Goal: Information Seeking & Learning: Find specific fact

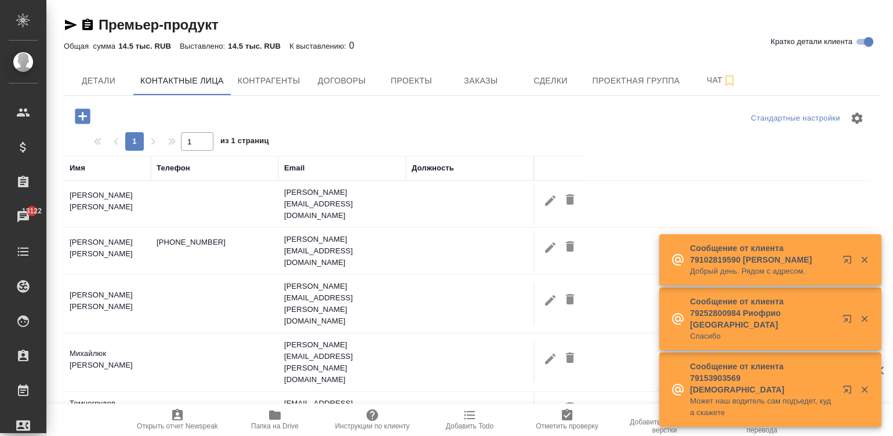
select select "RU"
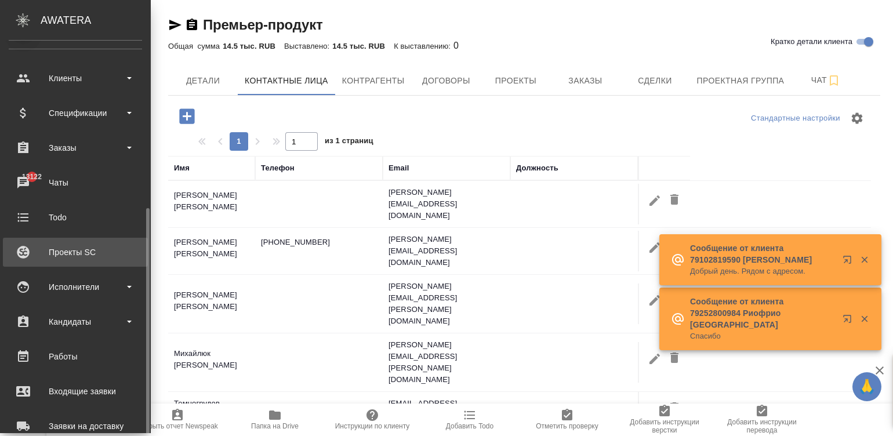
scroll to position [121, 0]
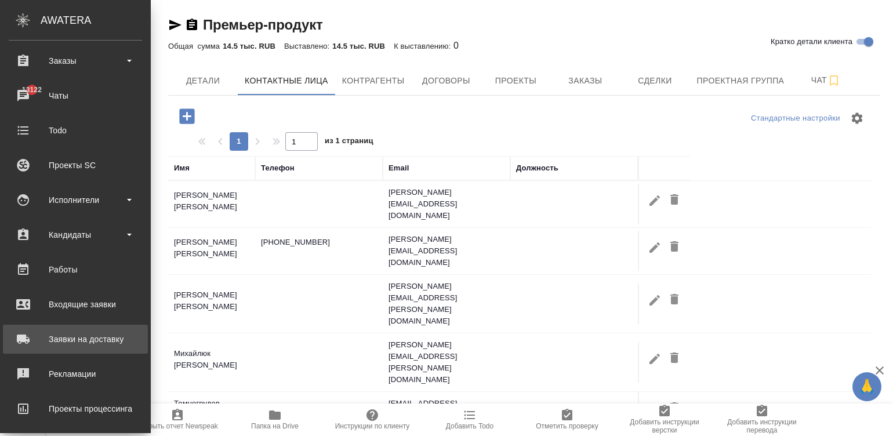
click at [61, 336] on div "Заявки на доставку" at bounding box center [75, 339] width 133 height 17
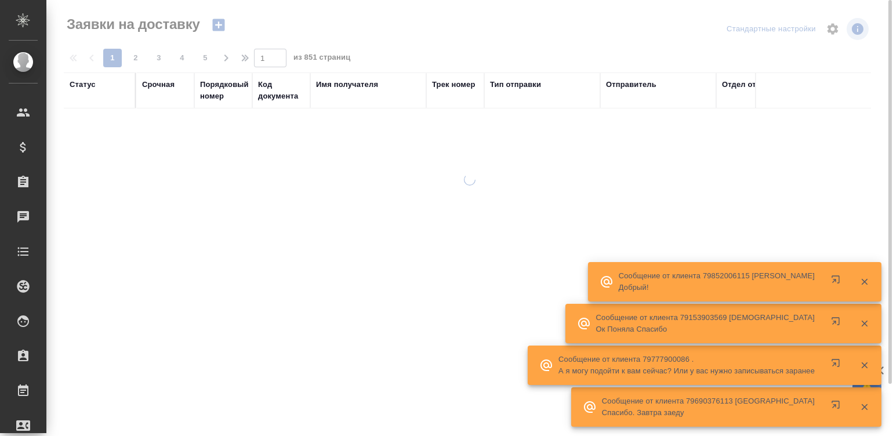
click at [213, 26] on icon "button" at bounding box center [218, 25] width 12 height 12
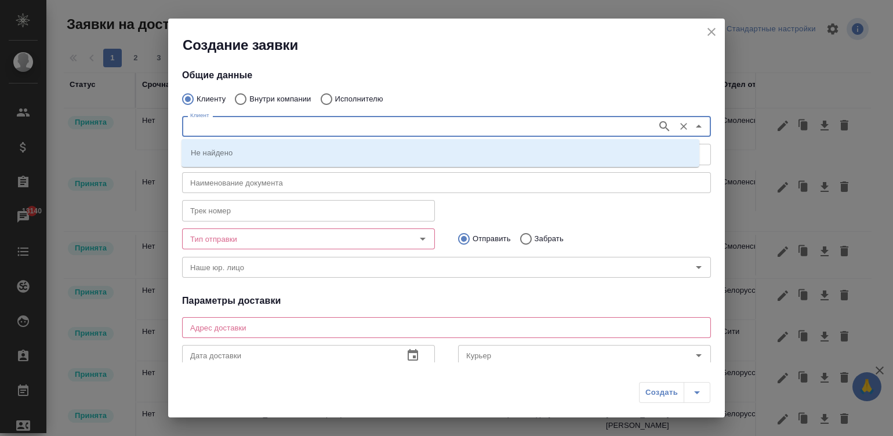
click at [285, 124] on input "Клиент" at bounding box center [419, 126] width 466 height 14
type input "sdd"
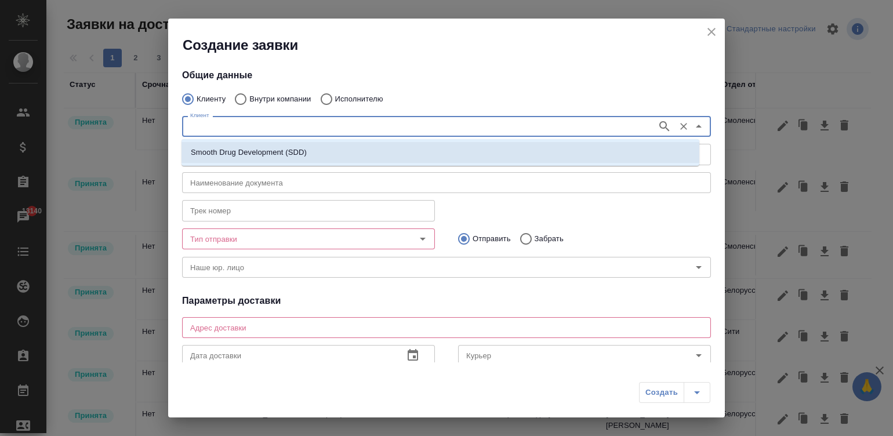
click at [276, 154] on p "Smooth Drug Development (SDD)" at bounding box center [249, 153] width 116 height 12
click at [276, 154] on input "Без привязки" at bounding box center [289, 154] width 207 height 14
type input "Smooth Drug Development (SDD)"
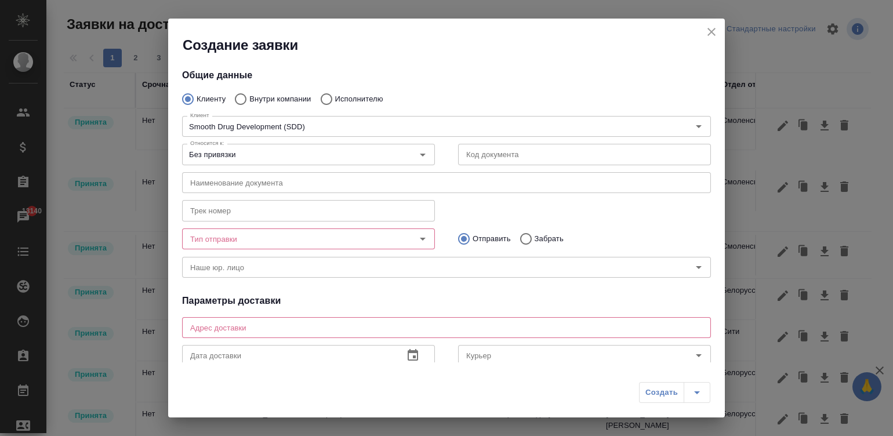
click at [496, 88] on div "Клиенту Внутри компании Исполнителю" at bounding box center [446, 99] width 529 height 24
click at [277, 241] on input "Тип отправки" at bounding box center [289, 239] width 207 height 14
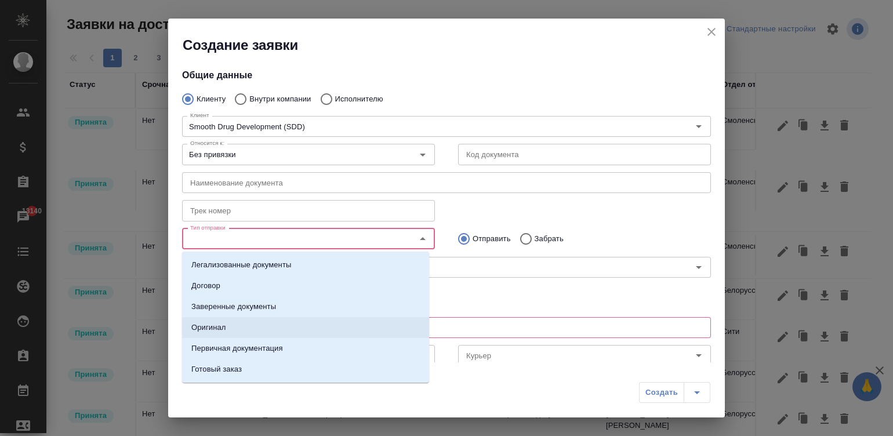
click at [209, 332] on p "Оригинал" at bounding box center [208, 328] width 35 height 12
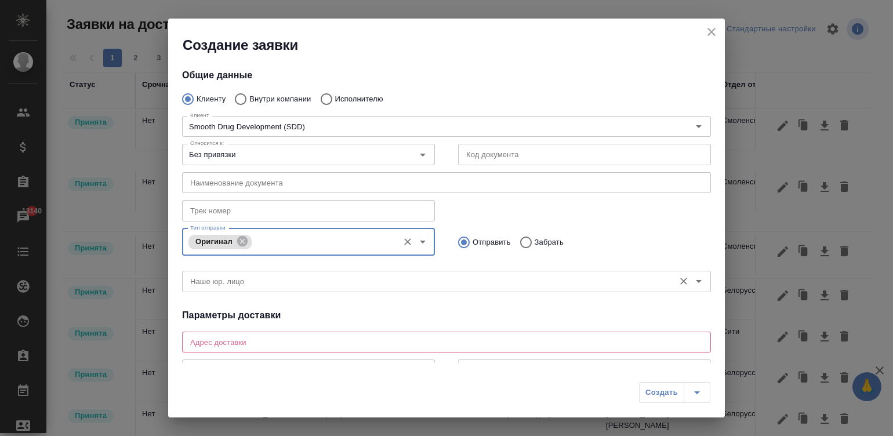
click at [258, 284] on input "Наше юр. лицо" at bounding box center [427, 281] width 483 height 14
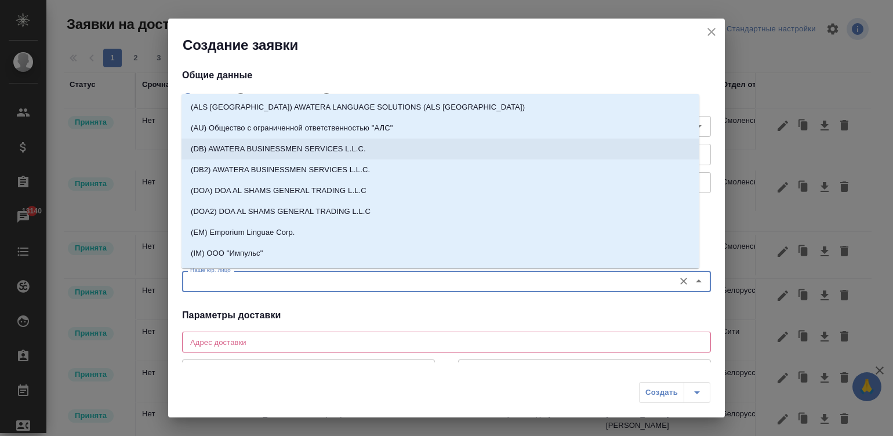
click at [281, 154] on p "(DB) AWATERA BUSINESSMEN SERVICES L.L.C." at bounding box center [278, 149] width 175 height 12
click at [310, 162] on div "Без привязки Относится к:" at bounding box center [308, 154] width 253 height 21
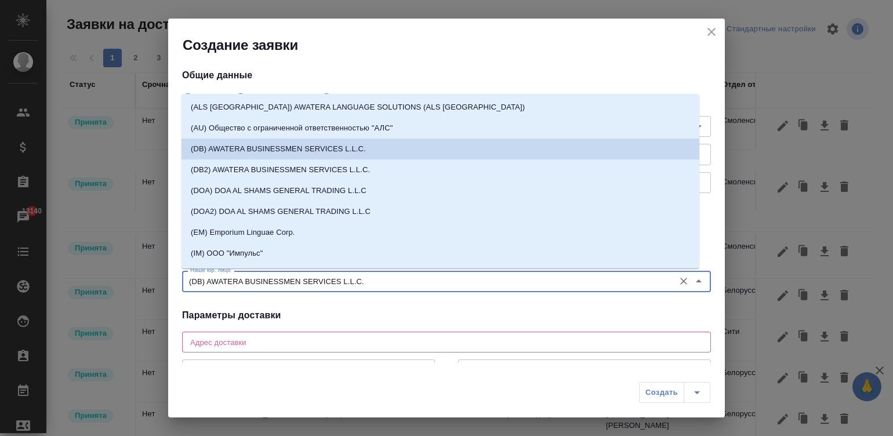
click at [325, 284] on input "(DB) AWATERA BUSINESSMEN SERVICES L.L.C." at bounding box center [427, 281] width 483 height 14
click at [299, 165] on p "(DB2) AWATERA BUSINESSMEN SERVICES L.L.C." at bounding box center [280, 170] width 179 height 12
type input "(DB2) AWATERA BUSINESSMEN SERVICES L.L.C."
click at [299, 165] on div "Наименование документа Наименование документа" at bounding box center [447, 181] width 552 height 51
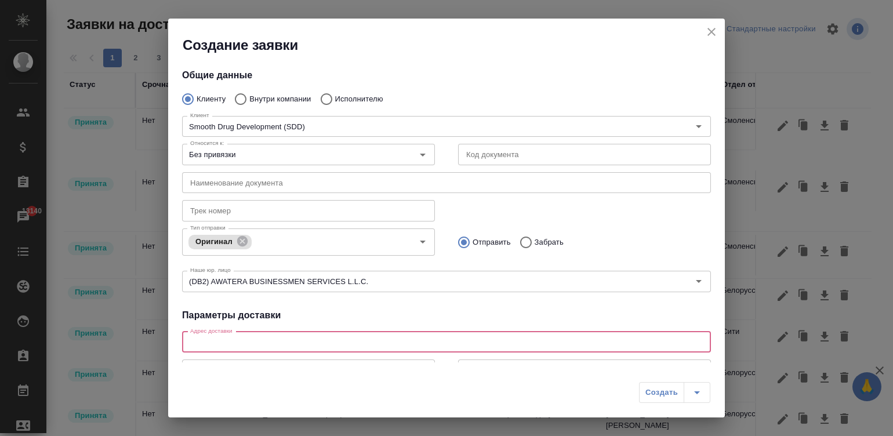
click at [364, 345] on textarea at bounding box center [446, 342] width 513 height 9
paste textarea "192007, г. Санкт-Петербург, БЦ Лигов, 10 эт., оф. 153, компания SDD, Ирине Дмит…"
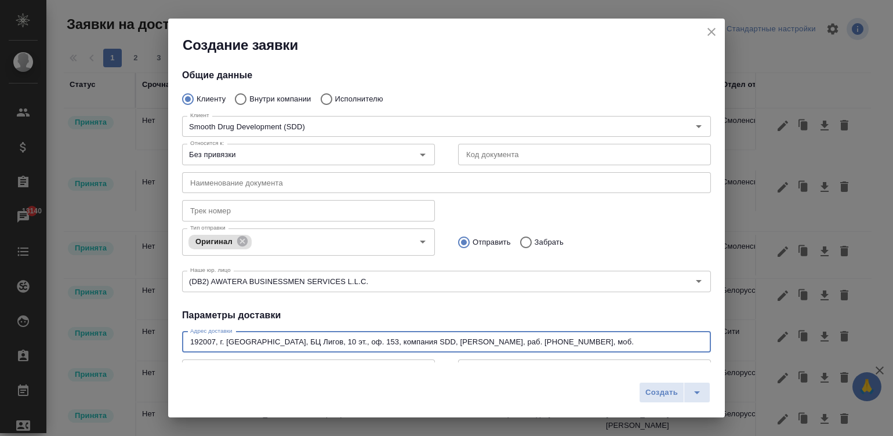
type textarea "192007, г. Санкт-Петербург, БЦ Лигов, 10 эт., оф. 153, компания SDD, Ирине Дмит…"
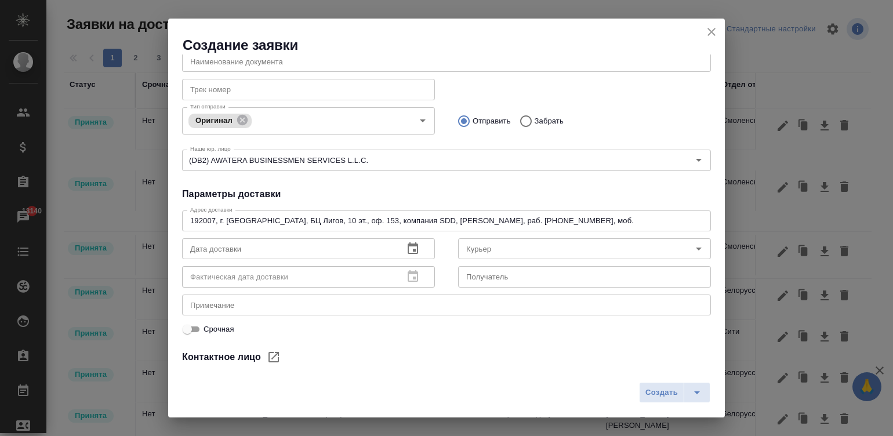
scroll to position [123, 0]
click at [499, 244] on input "Курьер" at bounding box center [565, 247] width 207 height 14
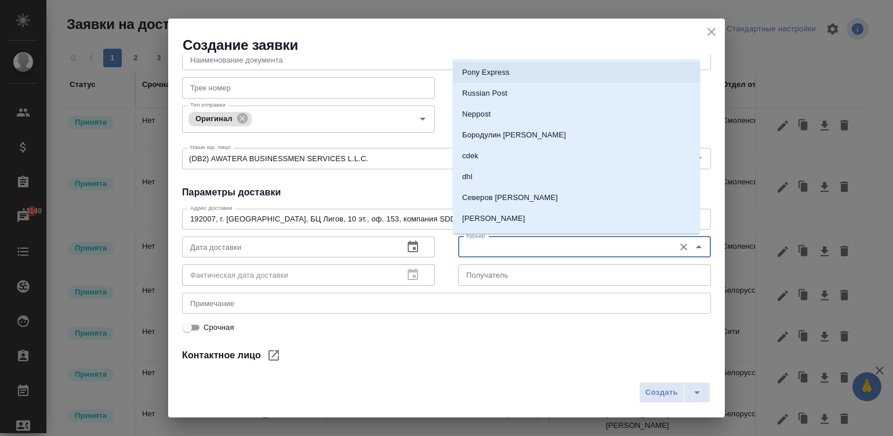
click at [487, 71] on p "Pony Express" at bounding box center [486, 73] width 48 height 12
type input "Pony Express"
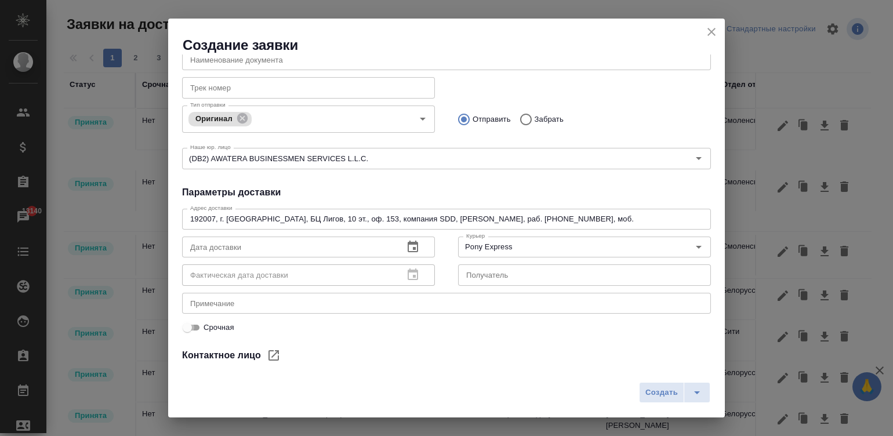
click at [194, 324] on input "Срочная" at bounding box center [187, 328] width 42 height 14
checkbox input "true"
click at [336, 336] on div "Общие данные Клиенту Внутри компании Исполнителю Клиент Smooth Drug Development…" at bounding box center [446, 209] width 557 height 308
click at [408, 237] on button "button" at bounding box center [413, 247] width 28 height 28
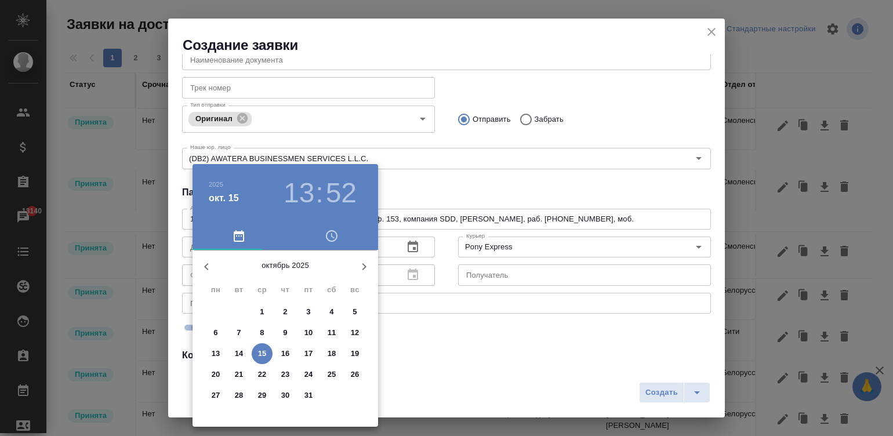
click at [302, 343] on div "17" at bounding box center [308, 353] width 23 height 21
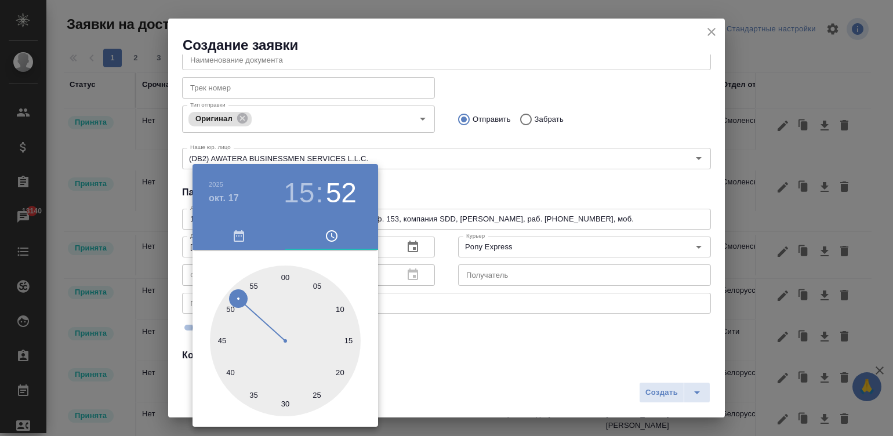
click at [282, 276] on div at bounding box center [285, 341] width 151 height 151
click at [302, 186] on h3 "15" at bounding box center [299, 193] width 31 height 32
click at [305, 371] on div at bounding box center [285, 341] width 151 height 151
type input "17.10.2025 17:00"
click at [435, 339] on div at bounding box center [446, 218] width 893 height 436
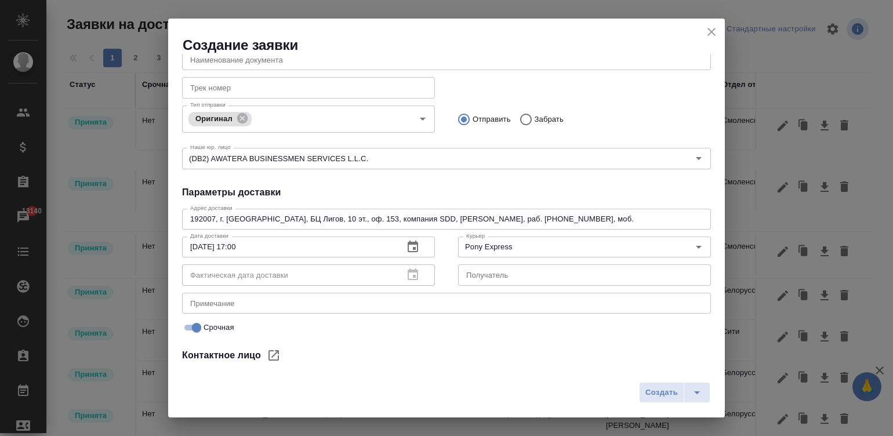
click at [711, 318] on div "Общие данные Клиенту Внутри компании Исполнителю Клиент Smooth Drug Development…" at bounding box center [446, 209] width 557 height 308
click at [713, 325] on div "Общие данные Клиенту Внутри компании Исполнителю Клиент Smooth Drug Development…" at bounding box center [446, 209] width 557 height 308
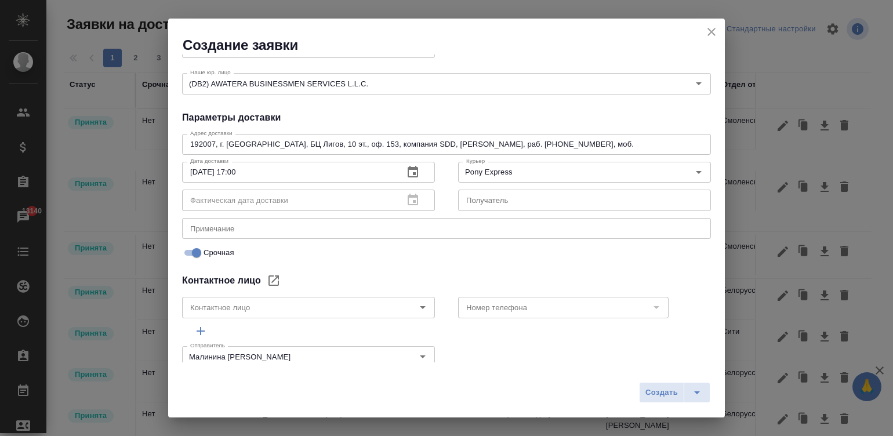
scroll to position [215, 0]
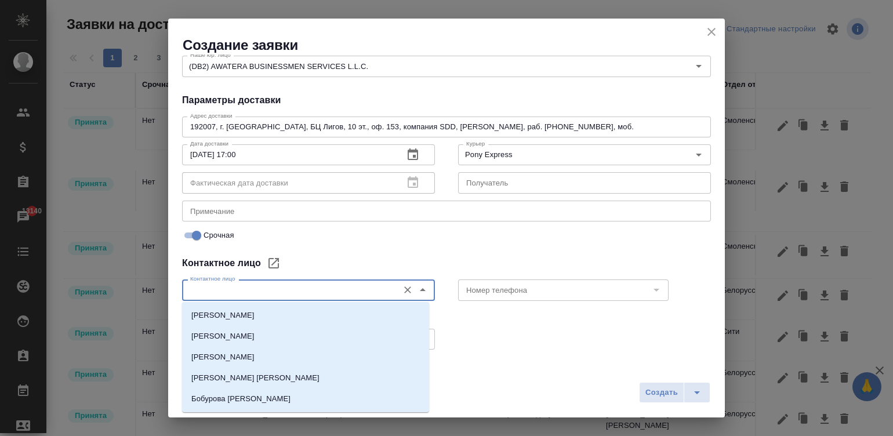
click at [299, 293] on input "Контактное лицо" at bounding box center [289, 290] width 207 height 14
click at [255, 372] on li "Дмитриева Ирина" at bounding box center [305, 378] width 247 height 21
type input "Дмитриева Ирина"
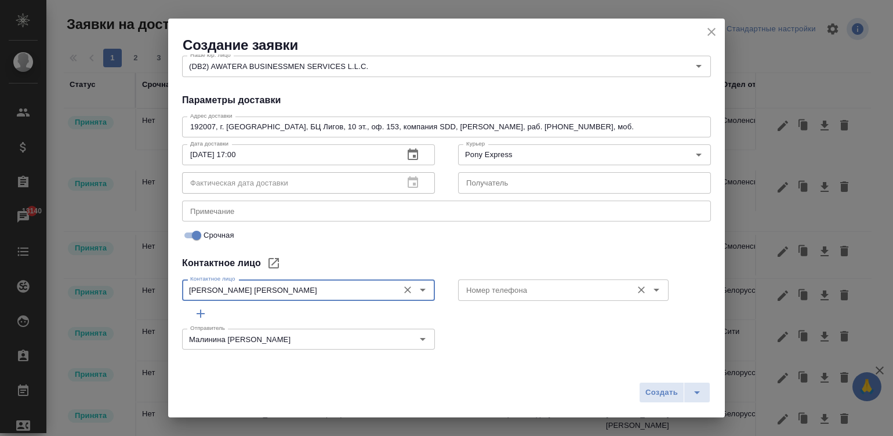
click at [534, 281] on div "Номер телефона" at bounding box center [563, 290] width 211 height 21
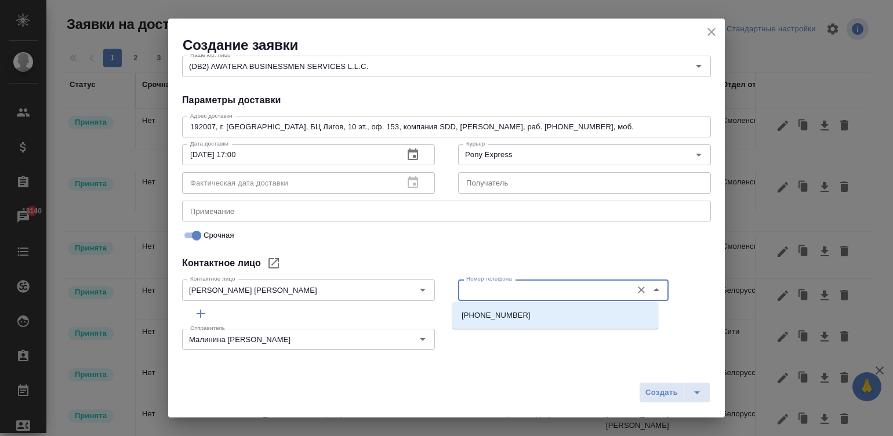
click at [543, 287] on input "Номер телефона" at bounding box center [544, 290] width 165 height 14
click at [516, 311] on p "+7 931 281 68 92" at bounding box center [496, 316] width 69 height 12
type input "+7 931 281 68 92"
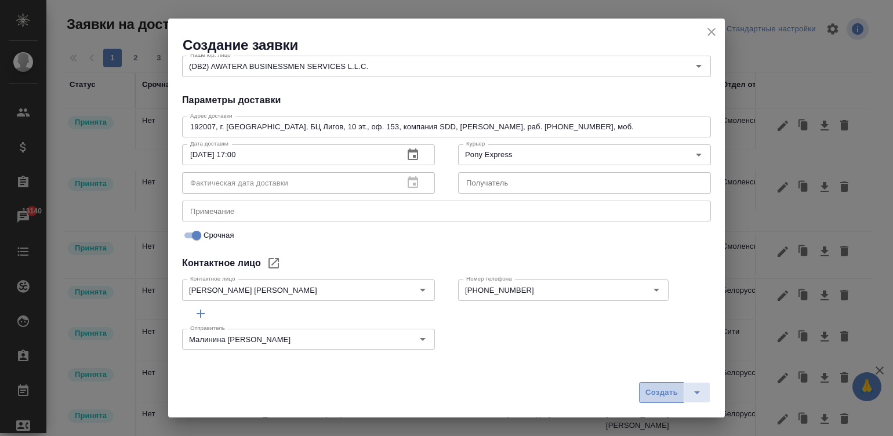
click at [659, 400] on button "Создать" at bounding box center [661, 392] width 45 height 21
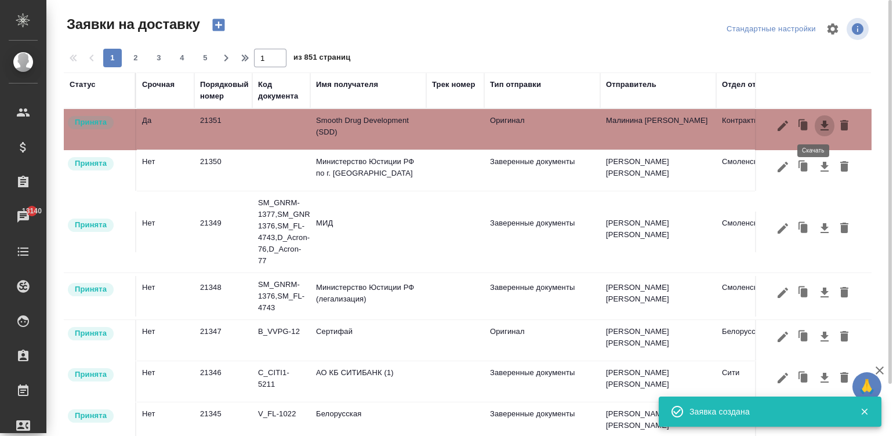
click at [818, 124] on icon "button" at bounding box center [825, 126] width 14 height 14
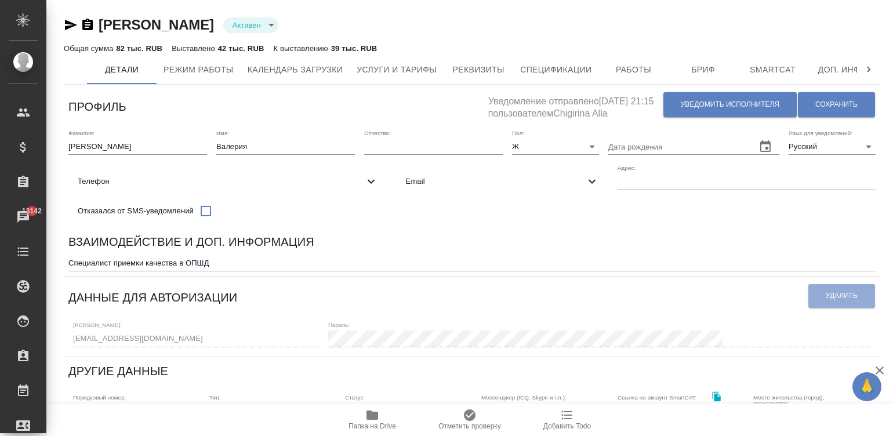
scroll to position [260, 0]
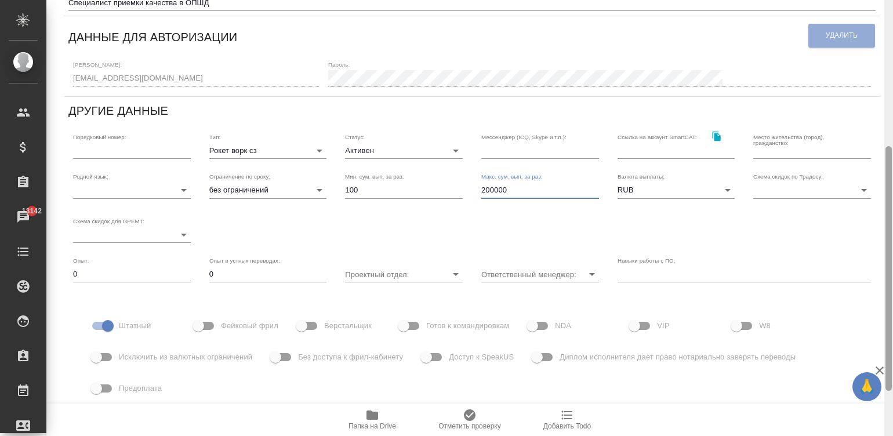
type input "200000"
click at [885, 24] on div at bounding box center [889, 218] width 9 height 437
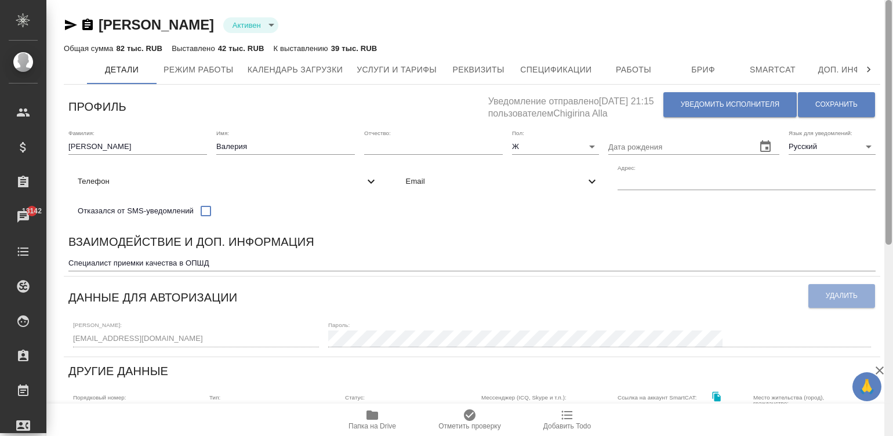
click at [887, 21] on div at bounding box center [889, 122] width 6 height 245
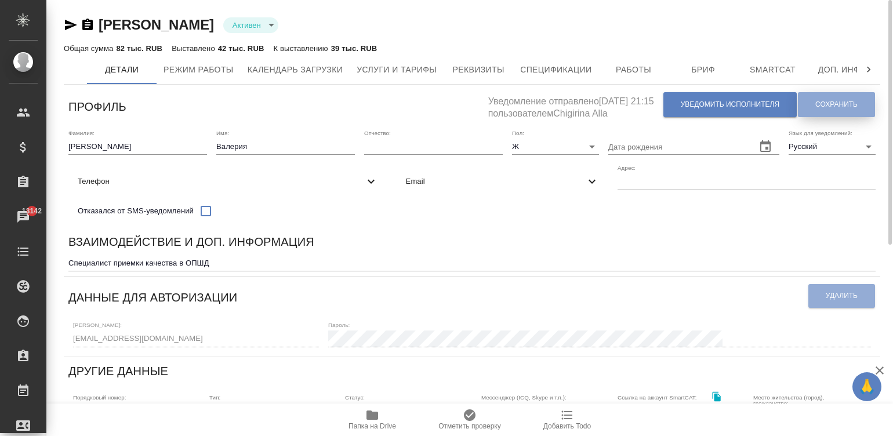
click at [815, 105] on button "Сохранить" at bounding box center [836, 104] width 77 height 25
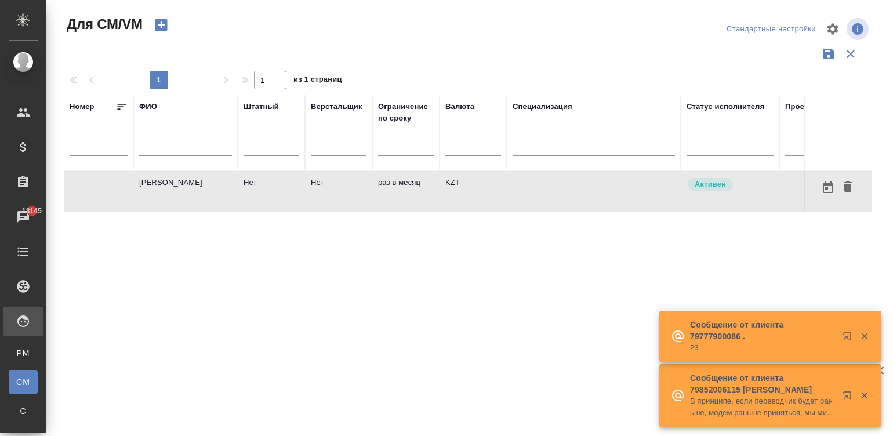
scroll to position [0, 432]
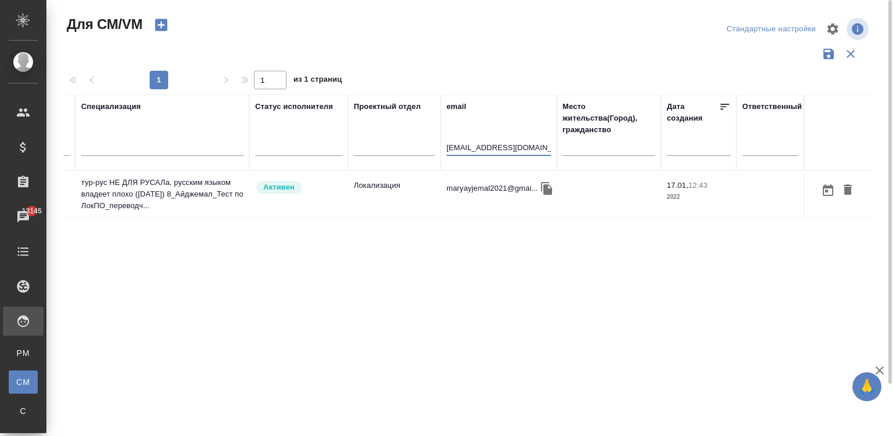
type input "maryayjemal2021@gmail.com"
click at [419, 193] on td "Локализация" at bounding box center [394, 194] width 93 height 41
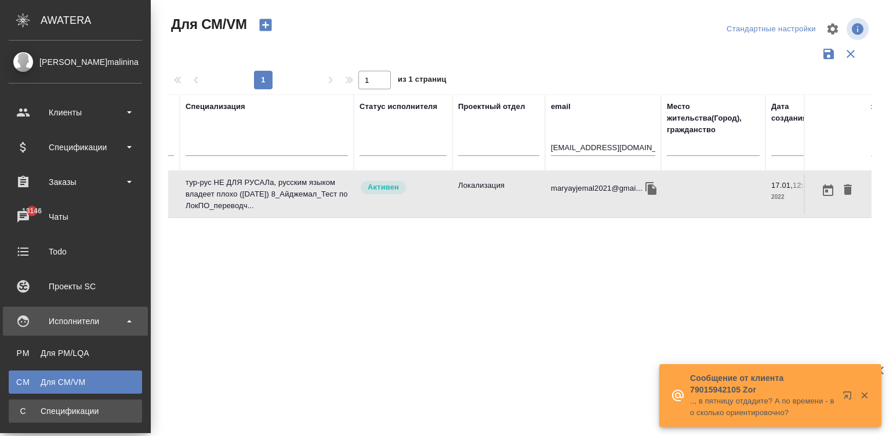
click at [23, 414] on span "С" at bounding box center [23, 411] width 17 height 12
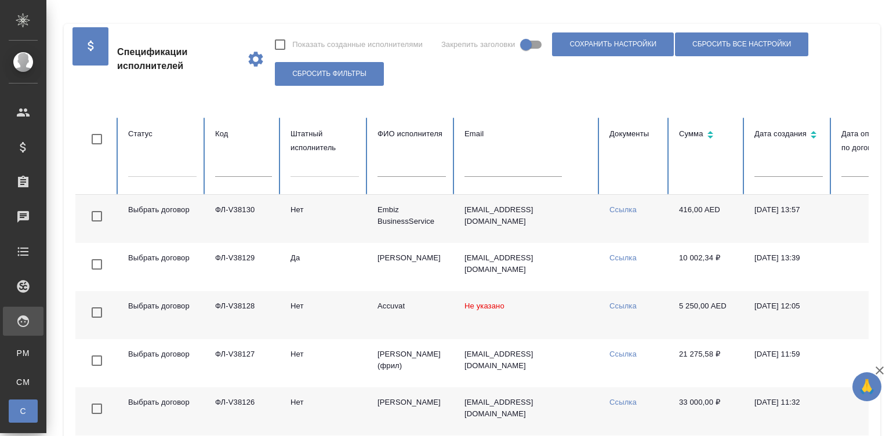
checkbox input "false"
click at [496, 166] on input "text" at bounding box center [513, 169] width 97 height 16
paste input "ФЛ-V37108"
type input "ФЛ-V37108"
click at [496, 166] on input "text" at bounding box center [513, 169] width 97 height 16
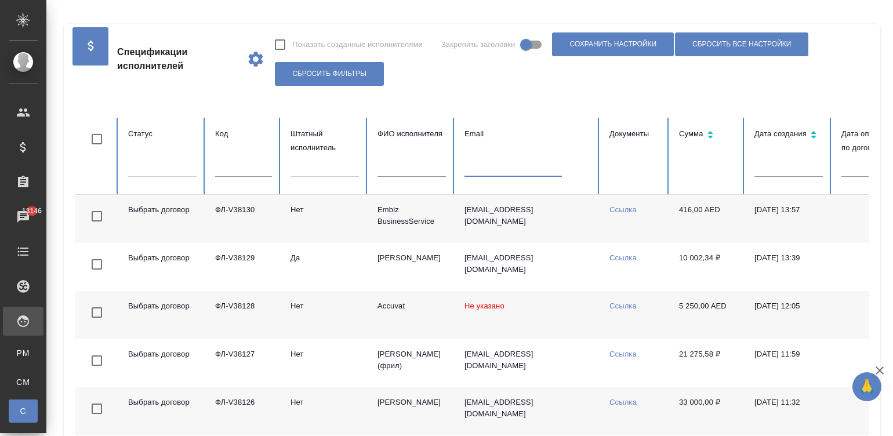
drag, startPoint x: 496, startPoint y: 166, endPoint x: 228, endPoint y: 166, distance: 268.0
click at [496, 166] on input "text" at bounding box center [513, 169] width 97 height 16
click at [227, 166] on input "text" at bounding box center [243, 169] width 57 height 16
click at [238, 164] on input "text" at bounding box center [243, 169] width 57 height 16
paste input "ФЛ-V37108"
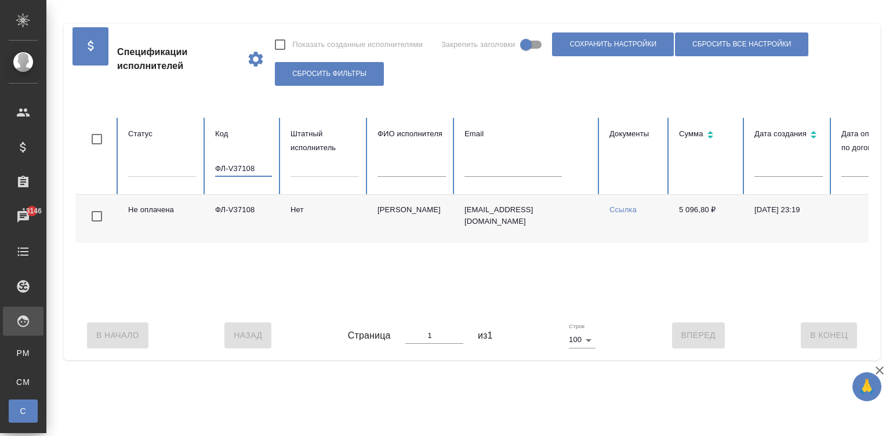
scroll to position [0, 448]
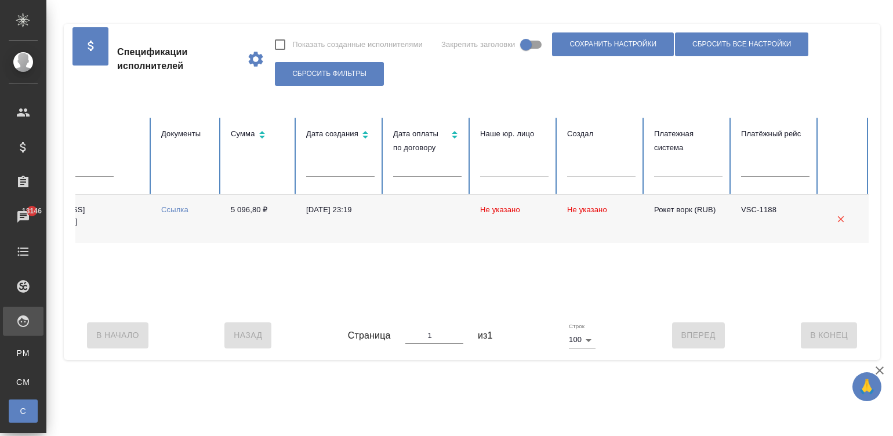
type input "ФЛ-V37108"
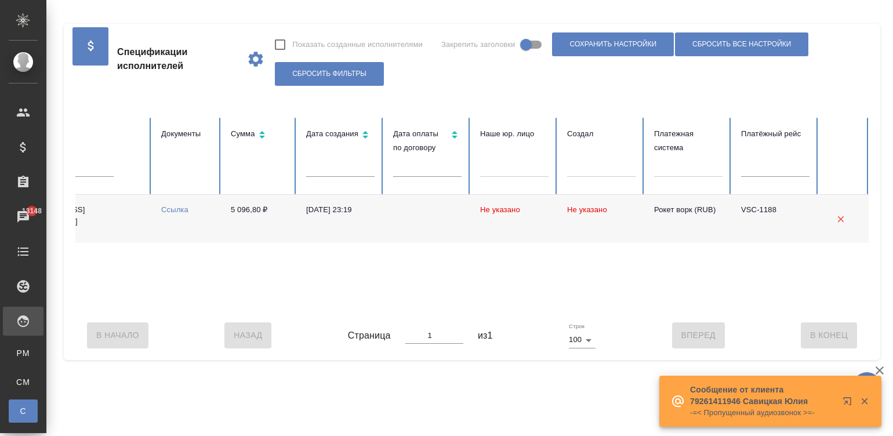
click at [203, 129] on div "Документы" at bounding box center [186, 134] width 51 height 14
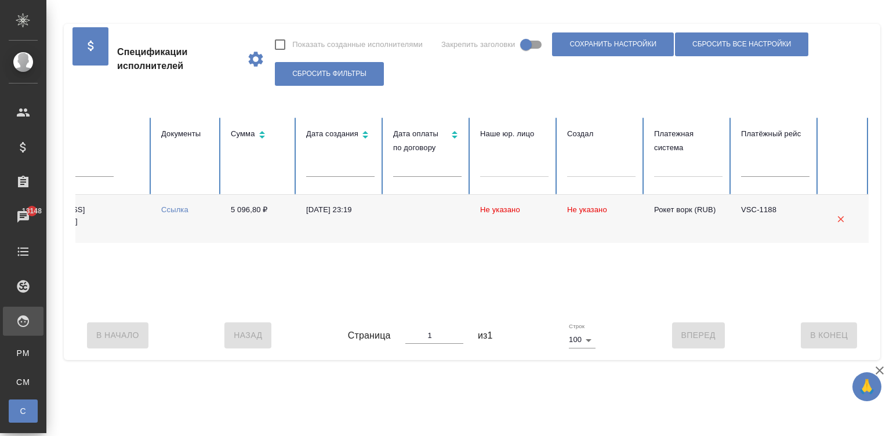
click at [203, 129] on div "Документы" at bounding box center [186, 134] width 51 height 14
click at [288, 217] on td "5 096,80 ₽" at bounding box center [259, 219] width 75 height 48
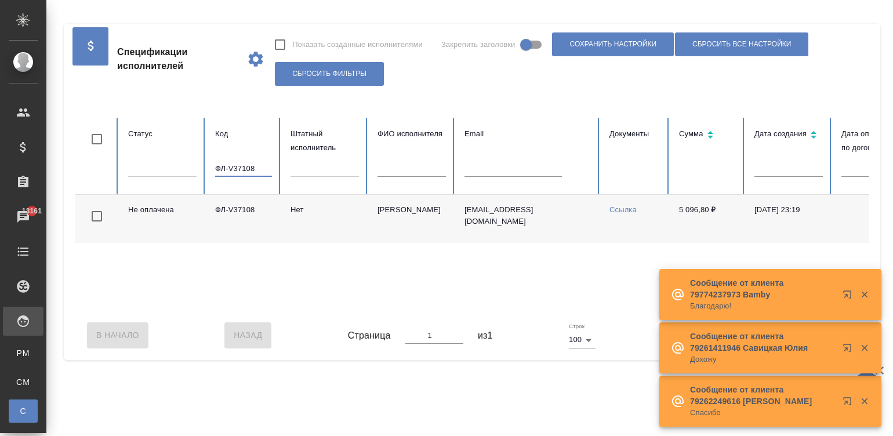
click at [244, 165] on input "ФЛ-V37108" at bounding box center [243, 169] width 57 height 16
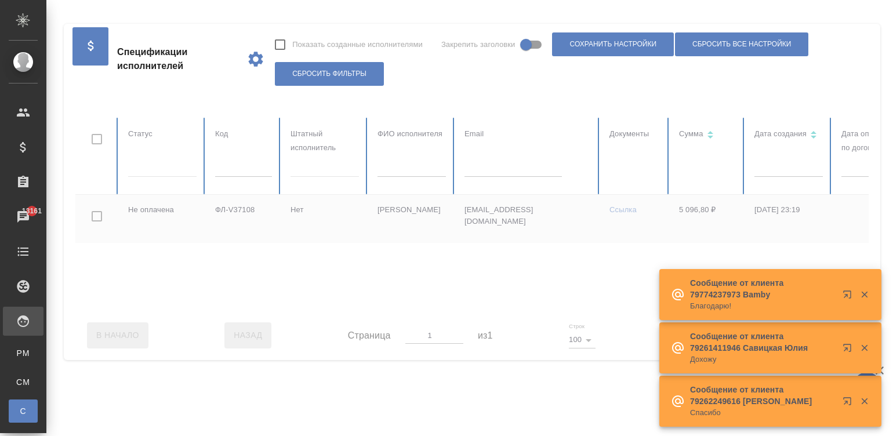
click at [514, 173] on div at bounding box center [696, 214] width 1242 height 193
click at [503, 168] on input "text" at bounding box center [513, 169] width 97 height 16
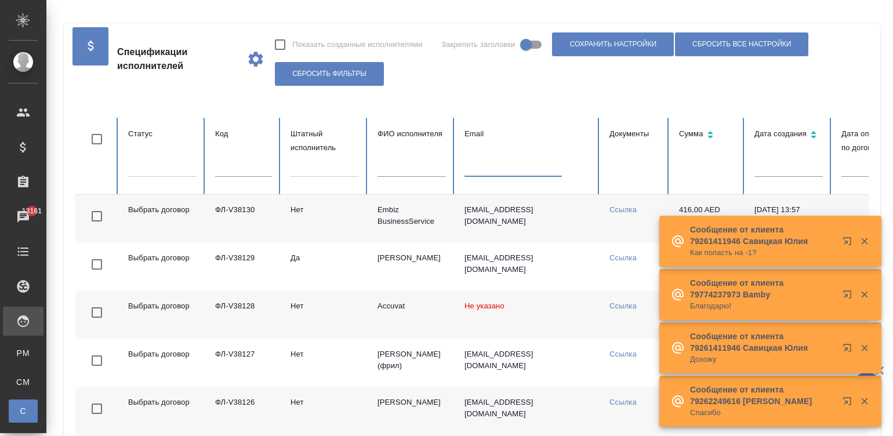
click at [503, 168] on input "text" at bounding box center [513, 169] width 97 height 16
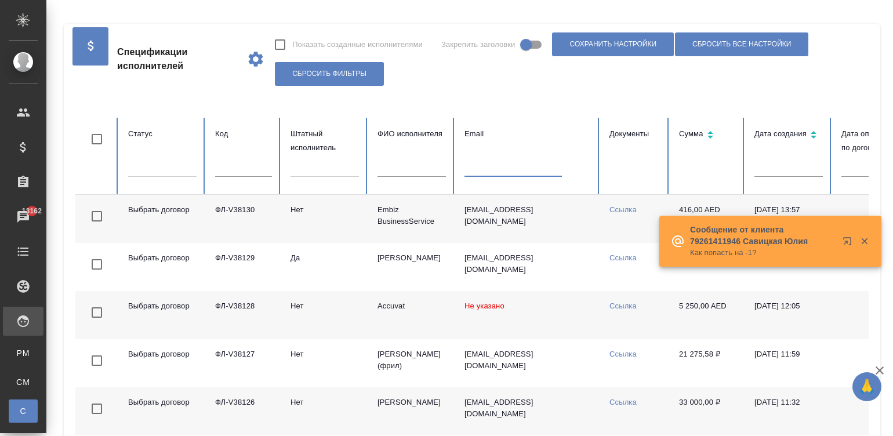
paste input "nallyblue@gmail.com"
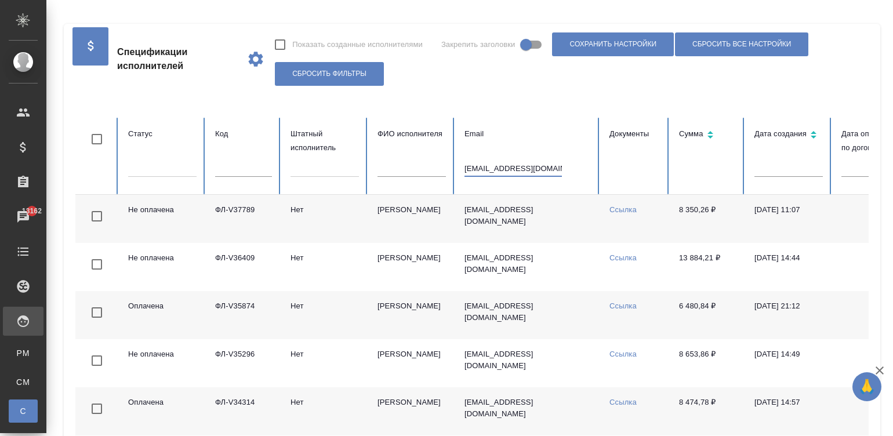
type input "nallyblue@gmail.com"
click at [363, 230] on td "Нет" at bounding box center [324, 219] width 87 height 48
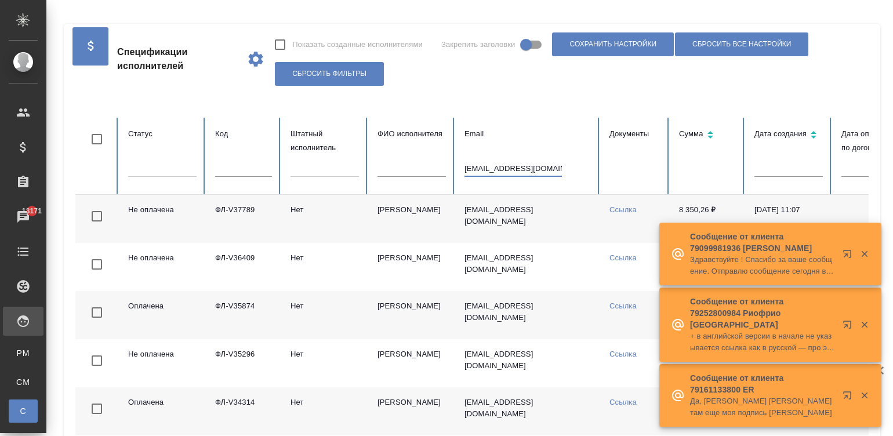
click at [524, 161] on input "nallyblue@gmail.com" at bounding box center [513, 169] width 97 height 16
click at [223, 169] on input "text" at bounding box center [243, 169] width 57 height 16
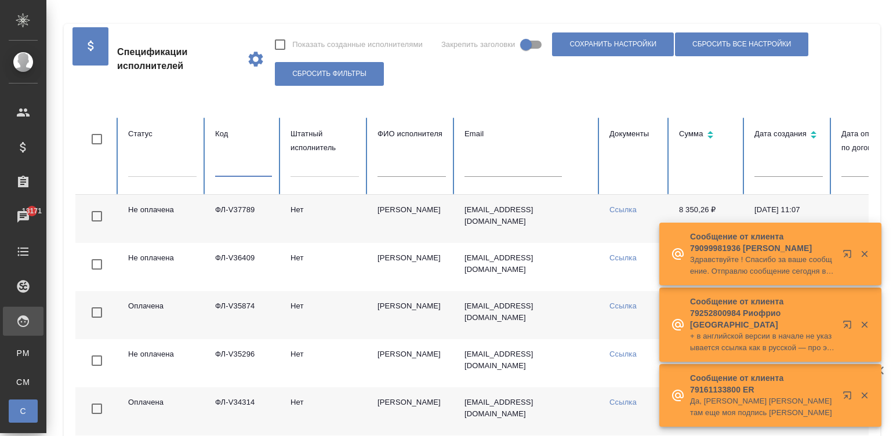
paste input "ФЛ-V37300"
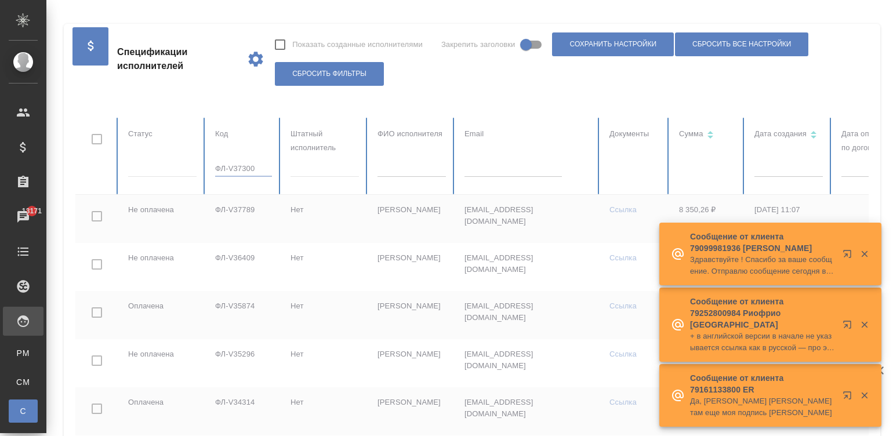
click at [223, 169] on input "ФЛ-V37300" at bounding box center [243, 169] width 57 height 16
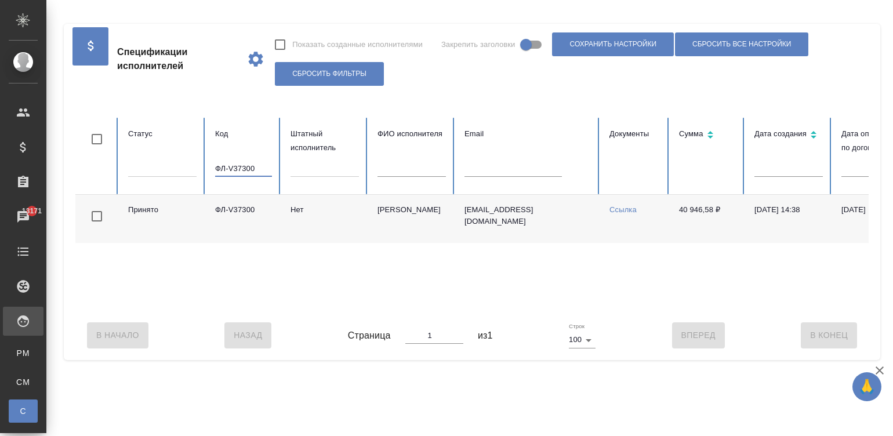
scroll to position [0, 448]
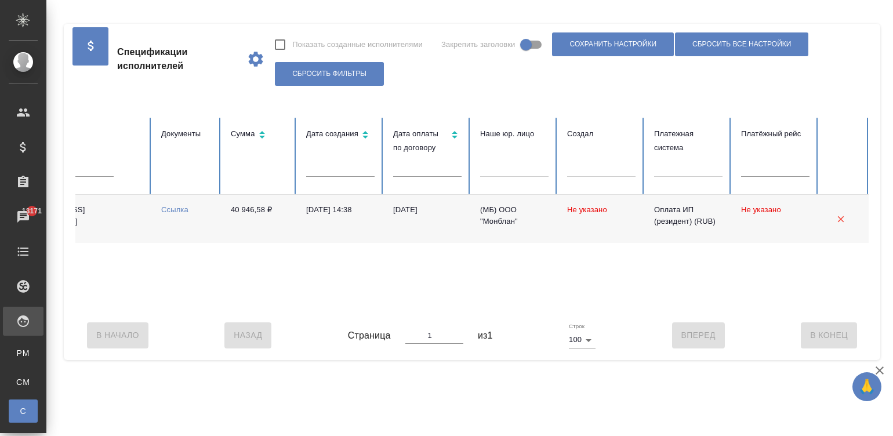
type input "ФЛ-V37300"
click at [288, 305] on div "Принято ФЛ-V37300 Нет Гонская Евгения Валерьевна gonskaya@yandex.ru Ссылка 40 9…" at bounding box center [248, 253] width 1242 height 116
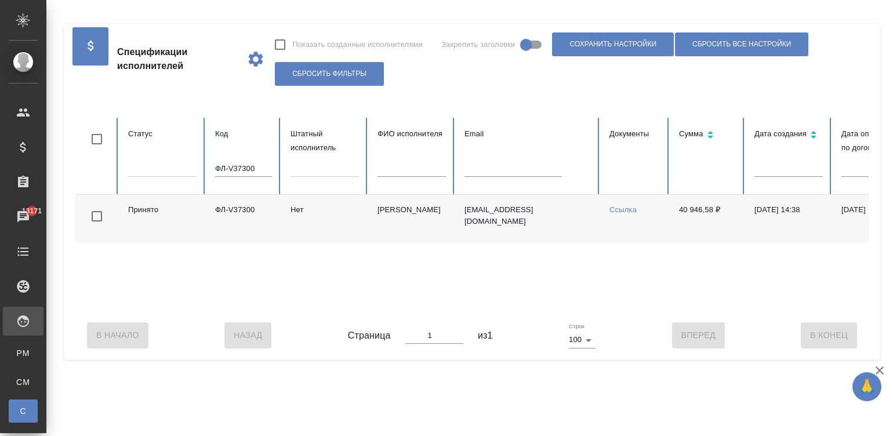
click at [256, 165] on input "ФЛ-V37300" at bounding box center [243, 169] width 57 height 16
click at [499, 164] on table "Статус Код Штатный исполнитель ФИО исполнителя Email Документы Сумма Дата созда…" at bounding box center [696, 214] width 1242 height 193
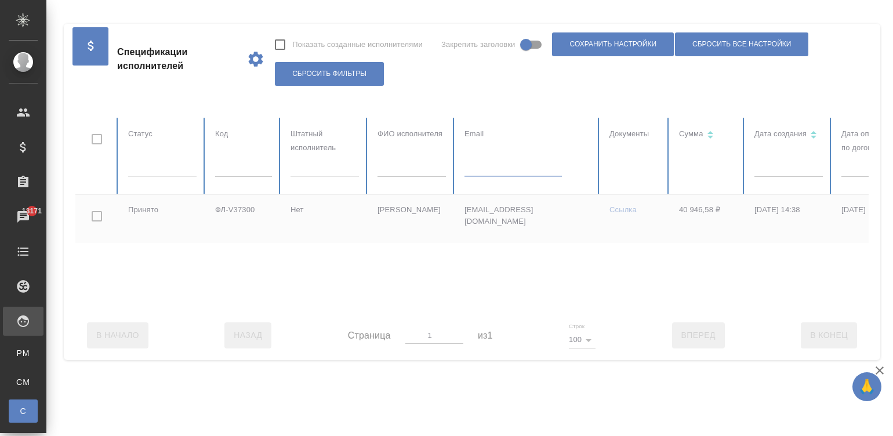
paste input "veeronn@yandex.ru"
type input "veeronn@yandex.ru"
click at [521, 168] on input "veeronn@yandex.ru" at bounding box center [513, 169] width 97 height 16
click at [488, 168] on input "veeronn@yandex.ru" at bounding box center [513, 169] width 97 height 16
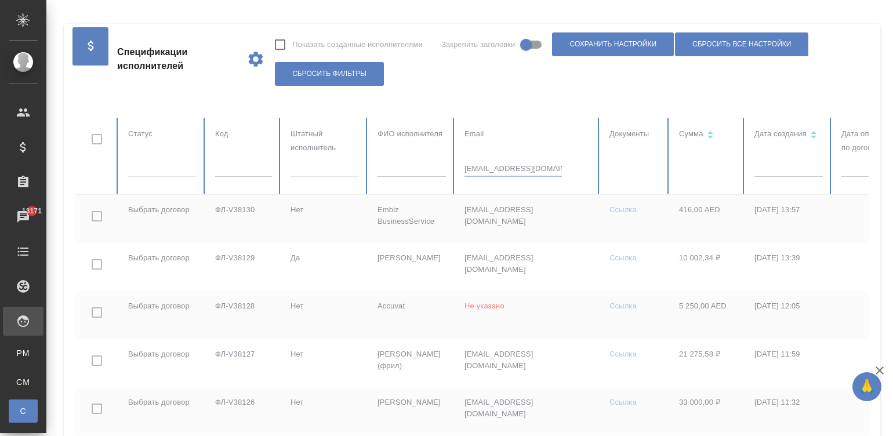
checkbox input "true"
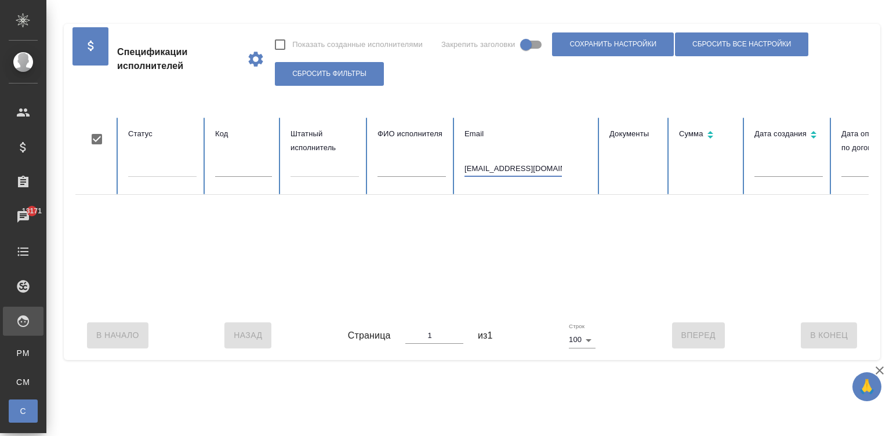
type input "veeronn@yandex.ru"
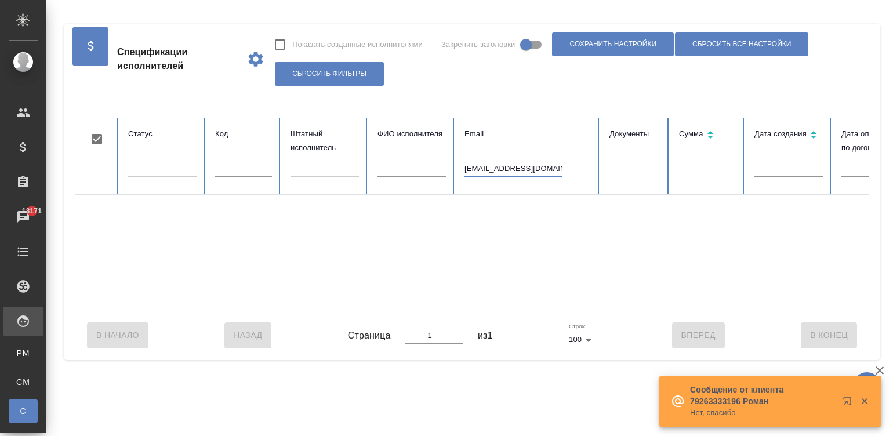
click at [534, 168] on input "veeronn@yandex.ru" at bounding box center [513, 169] width 97 height 16
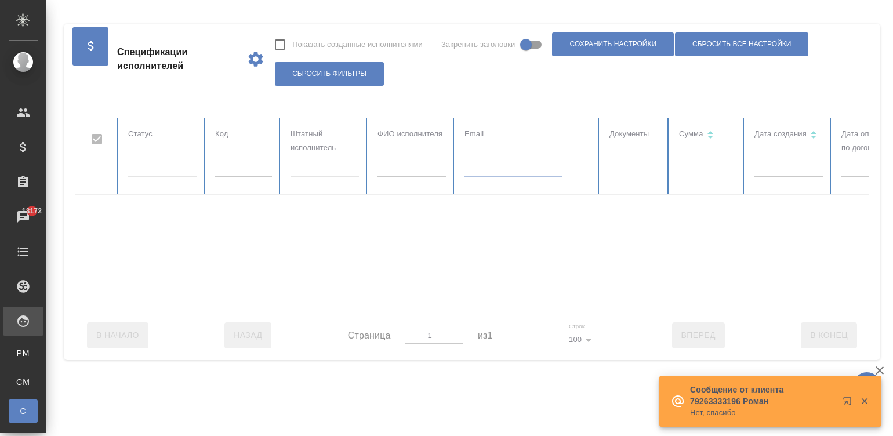
click at [241, 170] on input "text" at bounding box center [243, 169] width 57 height 16
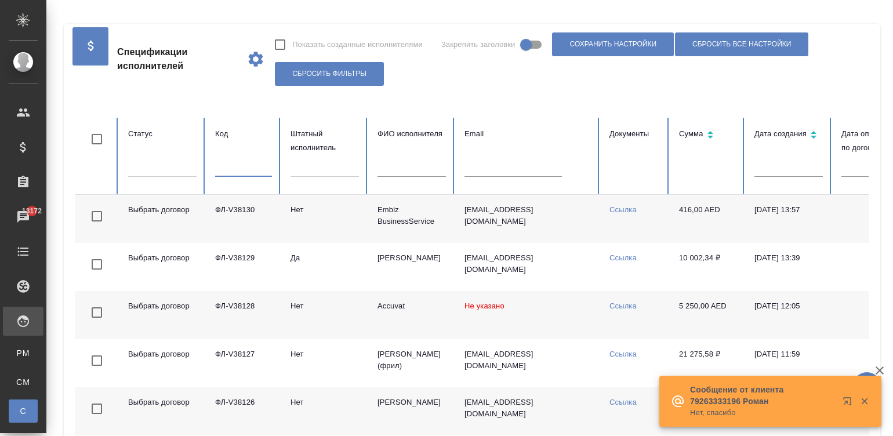
checkbox input "false"
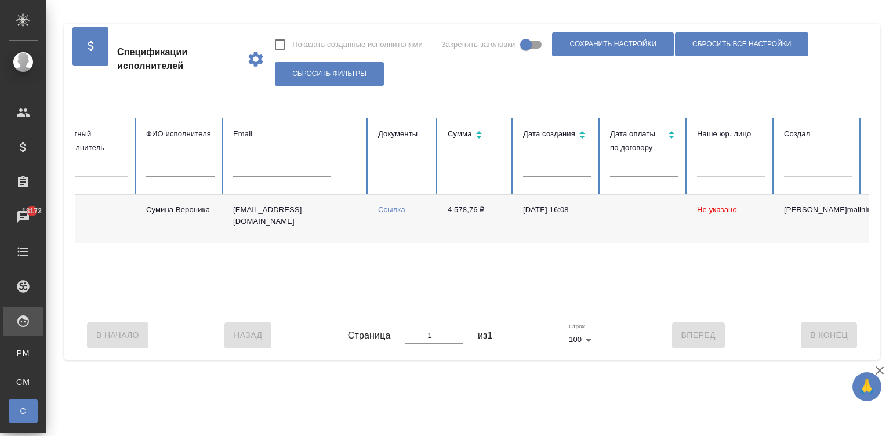
scroll to position [0, 35]
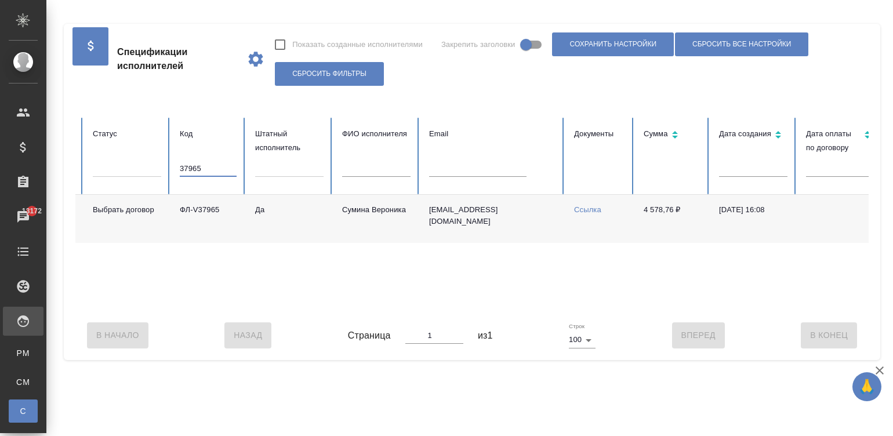
type input "37965"
click at [306, 209] on td "Да" at bounding box center [289, 219] width 87 height 48
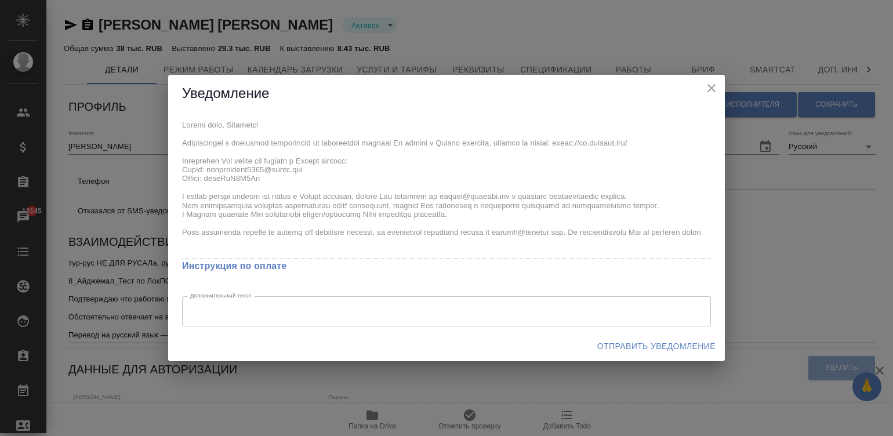
click at [165, 125] on div "Уведомление x Инструкция по оплате Дополнительный текст x Дополнительный текст …" at bounding box center [446, 218] width 893 height 436
click at [638, 347] on span "Отправить уведомление" at bounding box center [656, 346] width 118 height 15
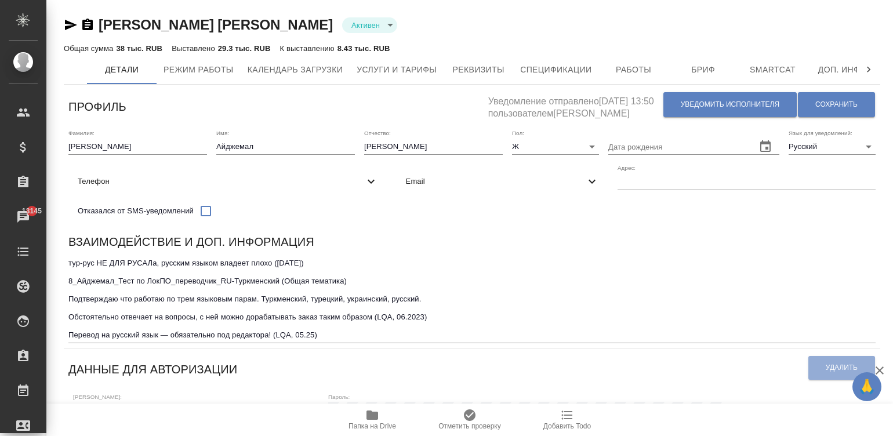
click at [577, 6] on div "Аннабердиева Айджемал Сахедовна Активен active Общая сумма 38 тыс. RUB Выставле…" at bounding box center [471, 420] width 829 height 841
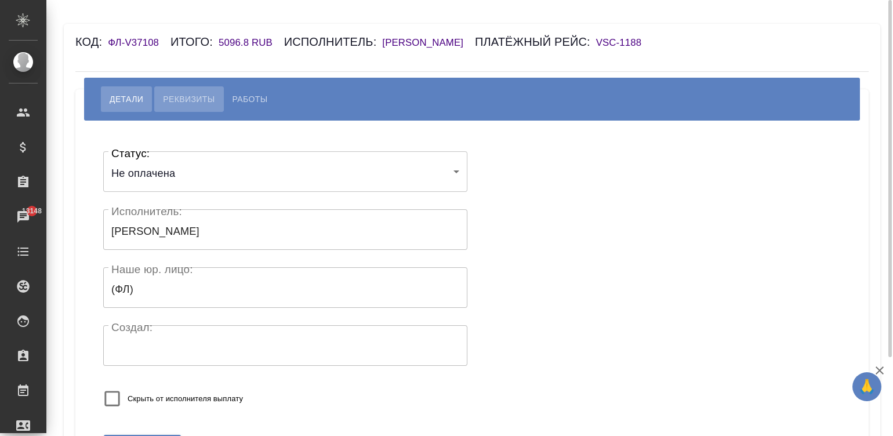
click at [181, 106] on span "Реквизиты" at bounding box center [189, 99] width 52 height 14
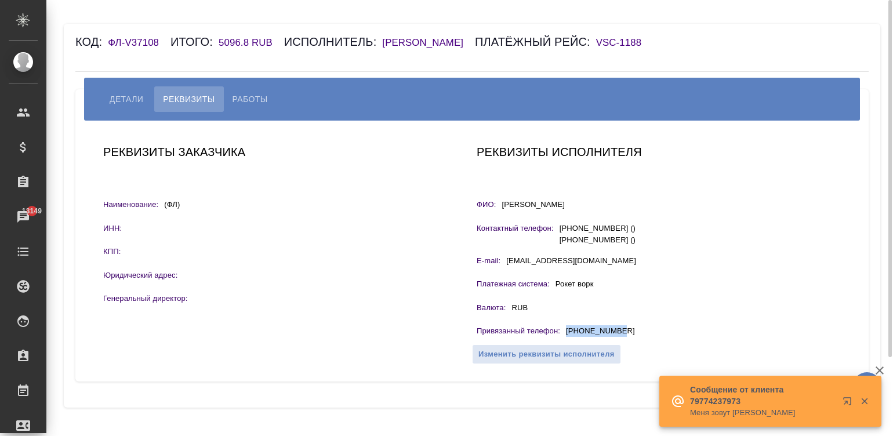
drag, startPoint x: 622, startPoint y: 346, endPoint x: 567, endPoint y: 349, distance: 54.6
click at [567, 340] on div "Привязанный телефон : [PHONE_NUMBER]" at bounding box center [659, 332] width 364 height 15
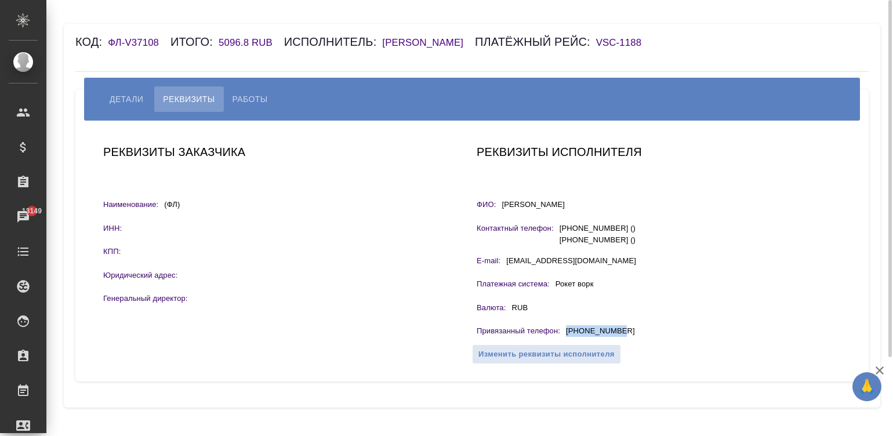
copy p "[PHONE_NUMBER]"
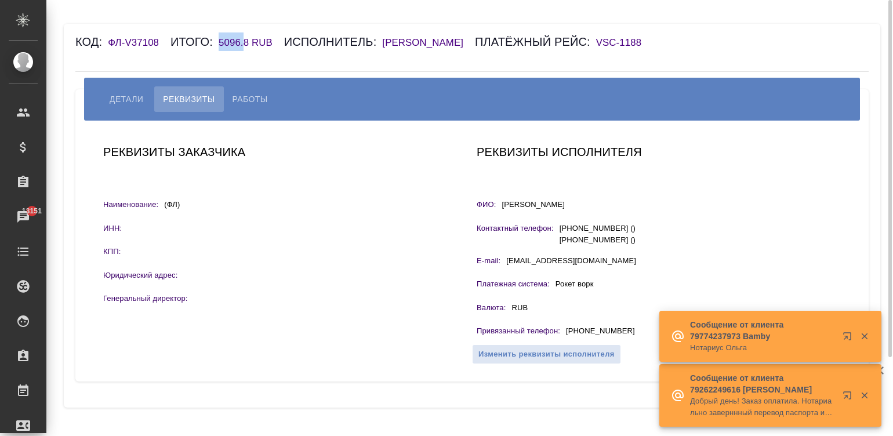
drag, startPoint x: 245, startPoint y: 42, endPoint x: 220, endPoint y: 44, distance: 24.4
click at [220, 44] on h6 "5096.8 RUB" at bounding box center [252, 42] width 66 height 11
click at [244, 78] on div "Код: ФЛ-V37108 Итого: 5096.8 RUB Исполнитель: Ложкомоева Екатерина Геннадиевна …" at bounding box center [472, 216] width 817 height 384
drag, startPoint x: 211, startPoint y: 45, endPoint x: 249, endPoint y: 49, distance: 38.5
click at [249, 49] on div "Код: ФЛ-V37108 Итого: 5096.8 RUB Исполнитель: Ложкомоева Екатерина Геннадиевна …" at bounding box center [405, 41] width 661 height 19
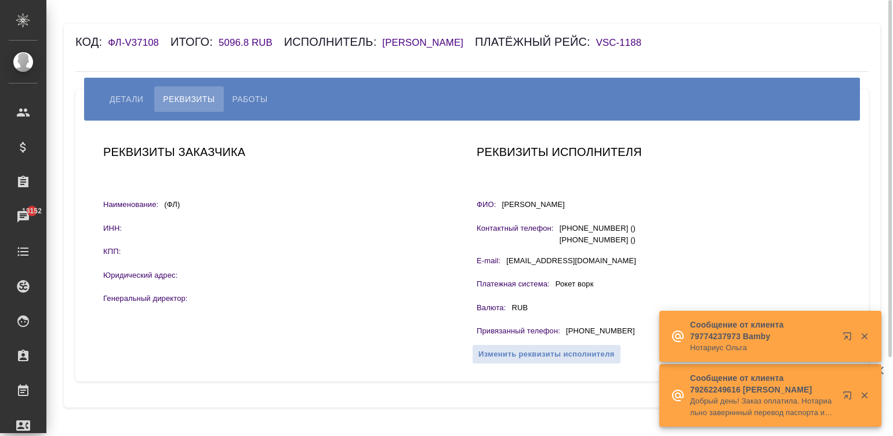
click at [277, 51] on div "Код: ФЛ-V37108 Итого: 5096.8 RUB Исполнитель: Ложкомоева Екатерина Геннадиевна …" at bounding box center [405, 41] width 661 height 19
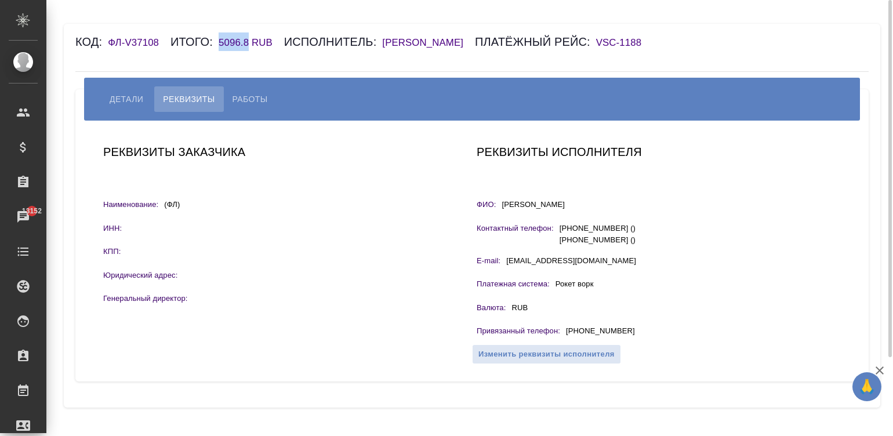
drag, startPoint x: 212, startPoint y: 41, endPoint x: 249, endPoint y: 44, distance: 37.8
click at [249, 44] on div "Код: ФЛ-V37108 Итого: 5096.8 RUB Исполнитель: Ложкомоева Екатерина Геннадиевна …" at bounding box center [405, 41] width 661 height 19
copy h6 "5096.8"
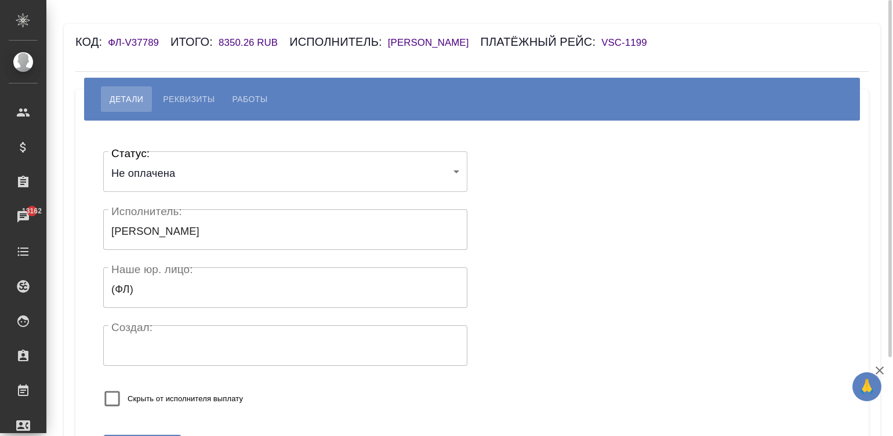
click at [481, 41] on h6 "[PERSON_NAME]" at bounding box center [434, 42] width 93 height 11
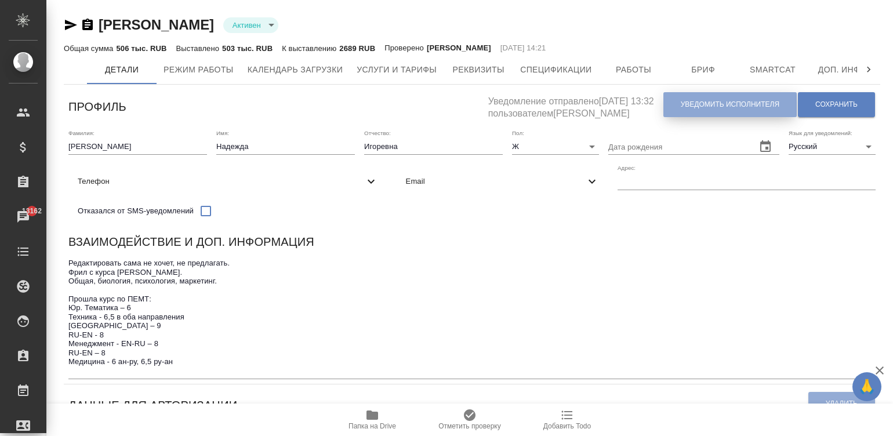
click at [707, 108] on span "Уведомить исполнителя" at bounding box center [730, 105] width 99 height 10
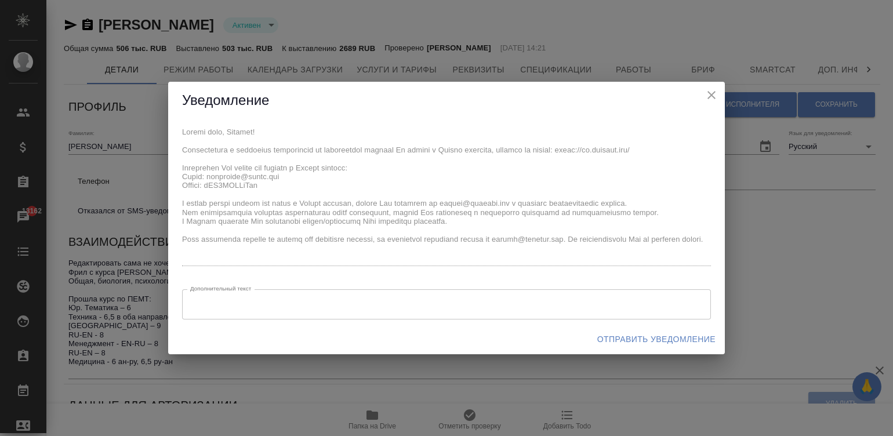
click at [177, 126] on div "x Дополнительный текст x Дополнительный текст" at bounding box center [446, 221] width 557 height 205
click at [657, 338] on span "Отправить уведомление" at bounding box center [656, 339] width 118 height 15
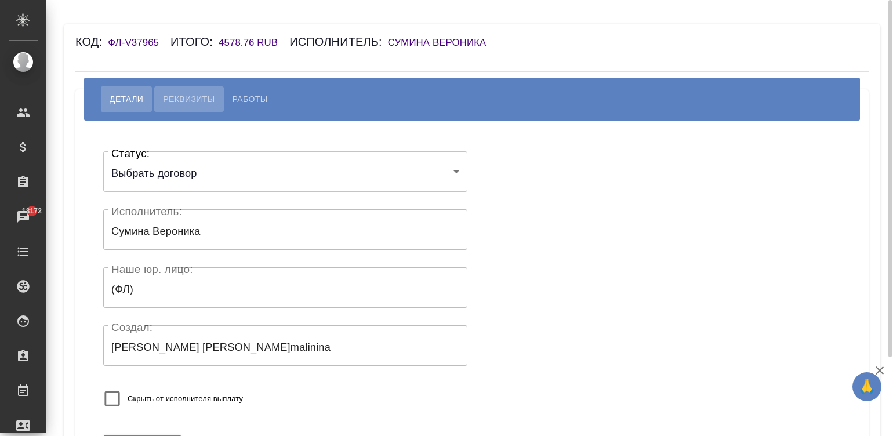
click at [195, 102] on span "Реквизиты" at bounding box center [189, 99] width 52 height 14
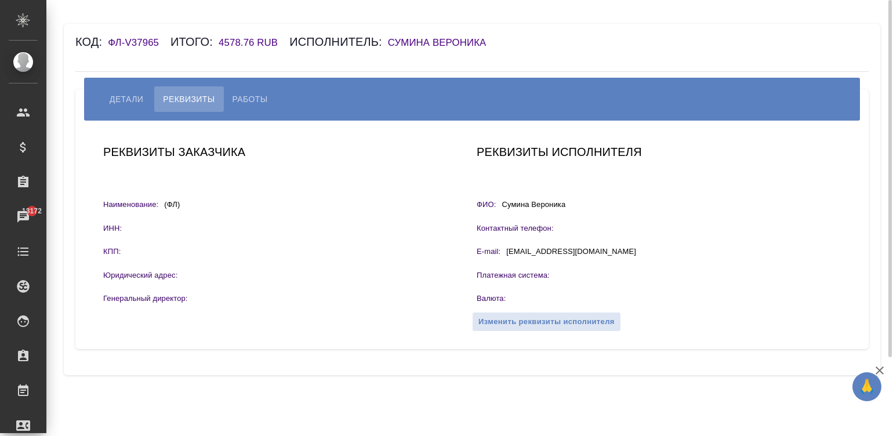
click at [457, 41] on h6 "Сумина Вероника" at bounding box center [443, 42] width 110 height 11
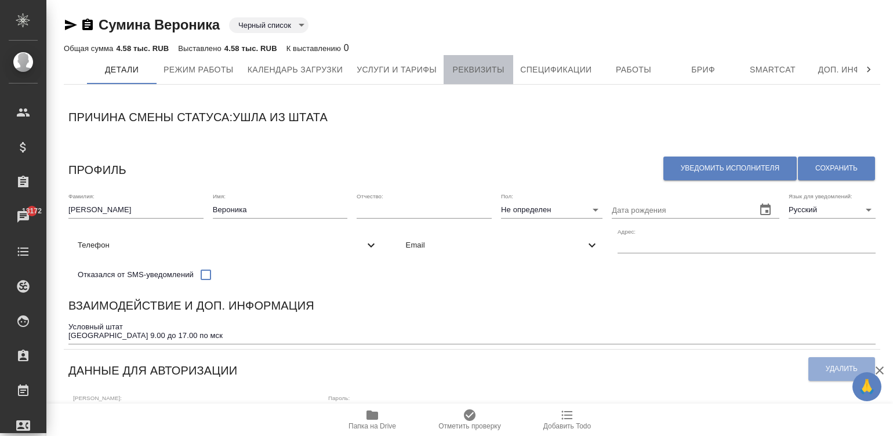
click at [479, 73] on span "Реквизиты" at bounding box center [479, 70] width 56 height 15
select select "10"
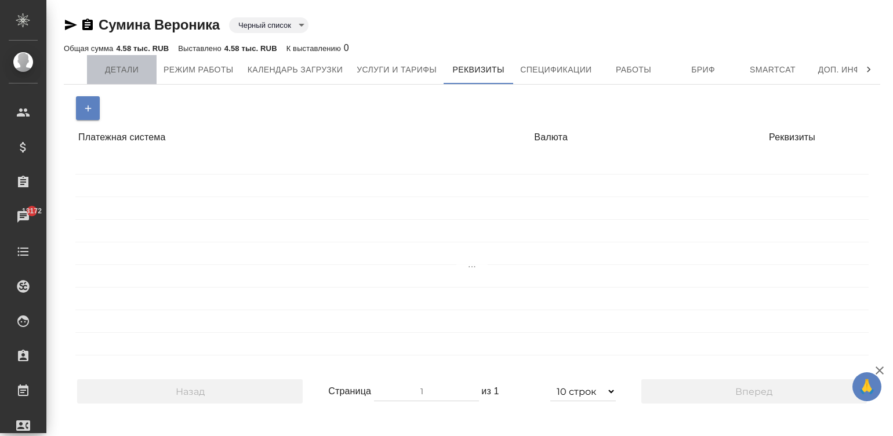
click at [110, 69] on span "Детали" at bounding box center [122, 70] width 56 height 15
